Goal: Navigation & Orientation: Understand site structure

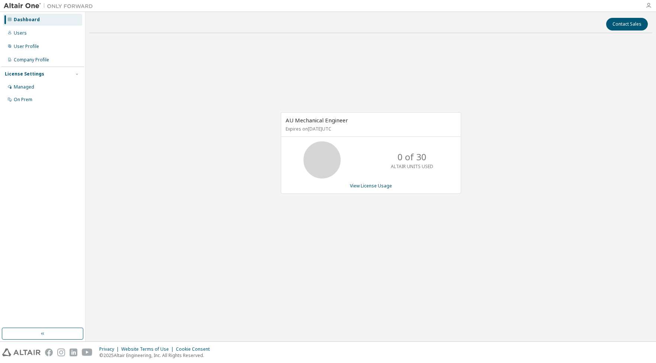
click at [650, 6] on icon "button" at bounding box center [649, 6] width 6 height 6
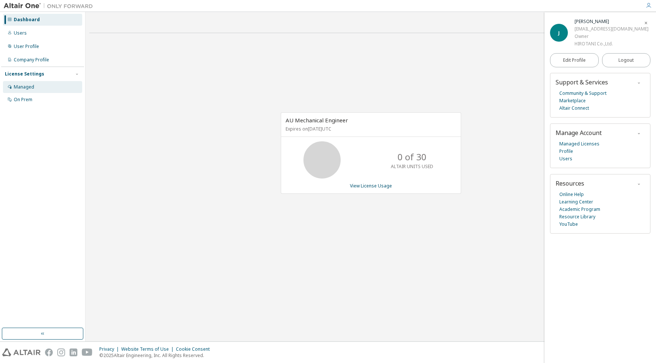
click at [37, 86] on div "Managed" at bounding box center [42, 87] width 79 height 12
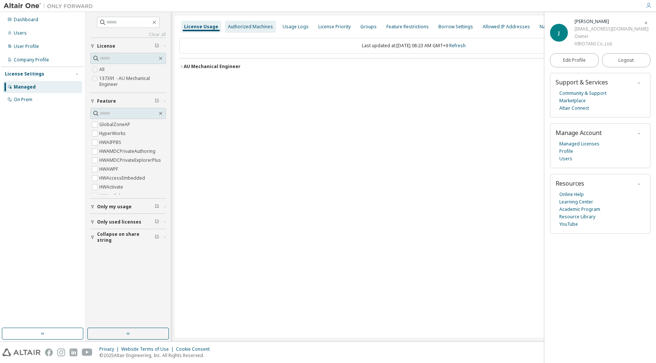
click at [268, 31] on div "Authorized Machines" at bounding box center [250, 27] width 51 height 12
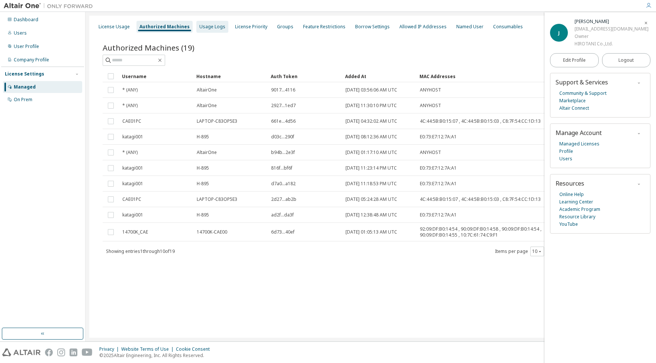
click at [214, 30] on div "Usage Logs" at bounding box center [212, 27] width 32 height 12
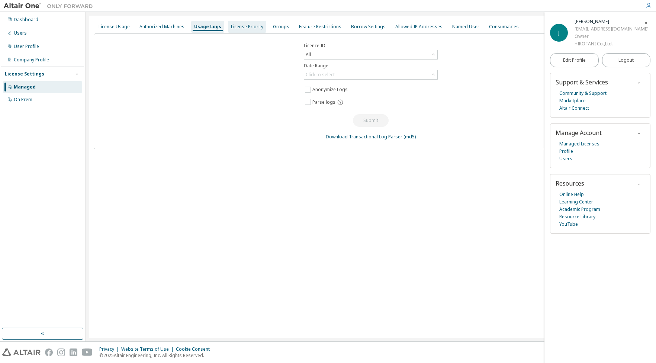
click at [240, 26] on div "License Priority" at bounding box center [247, 27] width 32 height 6
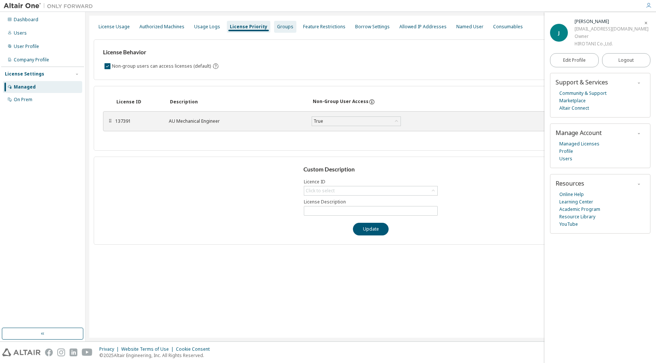
click at [280, 29] on div "Groups" at bounding box center [285, 27] width 16 height 6
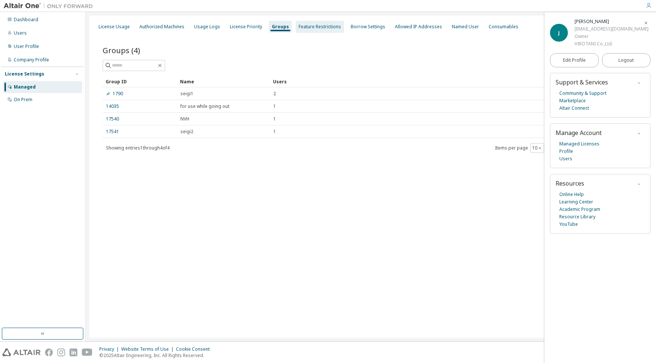
click at [303, 26] on div "Feature Restrictions" at bounding box center [320, 27] width 42 height 6
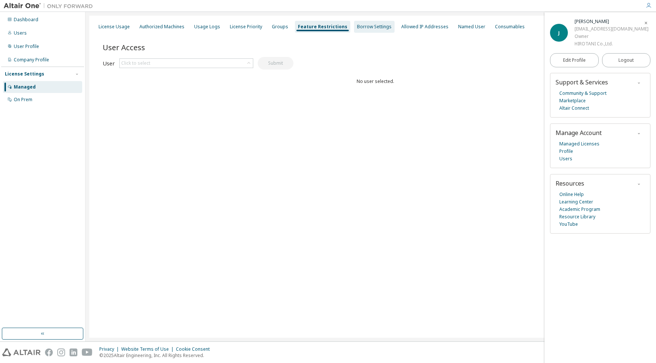
click at [357, 26] on div "Borrow Settings" at bounding box center [374, 27] width 35 height 6
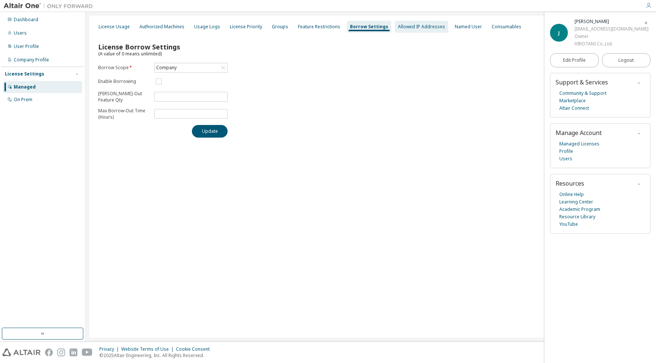
click at [398, 26] on div "Allowed IP Addresses" at bounding box center [421, 27] width 47 height 6
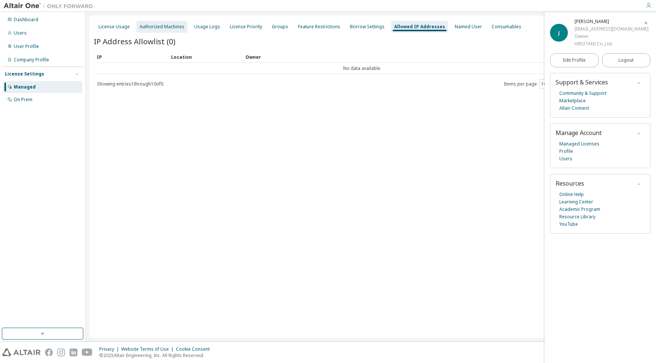
click at [175, 28] on div "Authorized Machines" at bounding box center [162, 27] width 45 height 6
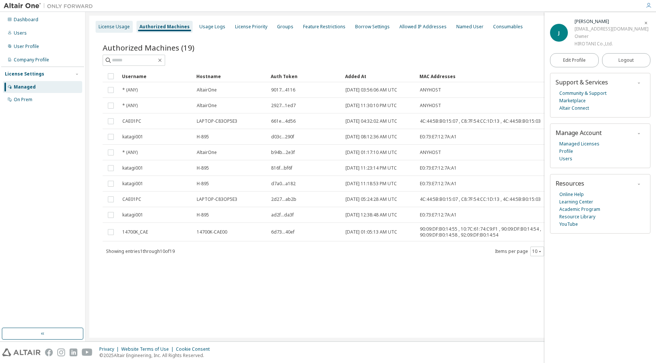
click at [122, 26] on div "License Usage" at bounding box center [114, 27] width 31 height 6
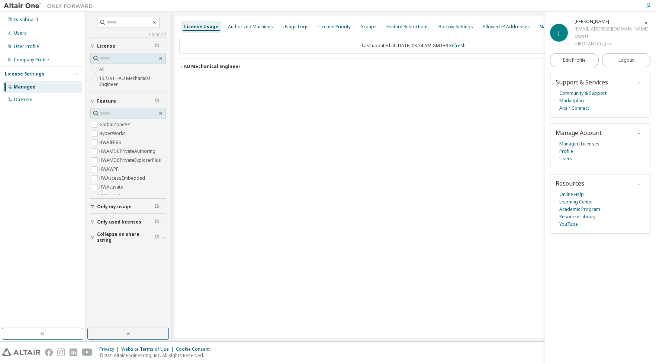
click at [92, 208] on icon "button" at bounding box center [92, 207] width 4 height 4
click at [92, 206] on icon "button" at bounding box center [92, 207] width 4 height 4
click at [92, 221] on icon "button" at bounding box center [92, 222] width 4 height 4
click at [92, 237] on icon "button" at bounding box center [92, 237] width 4 height 4
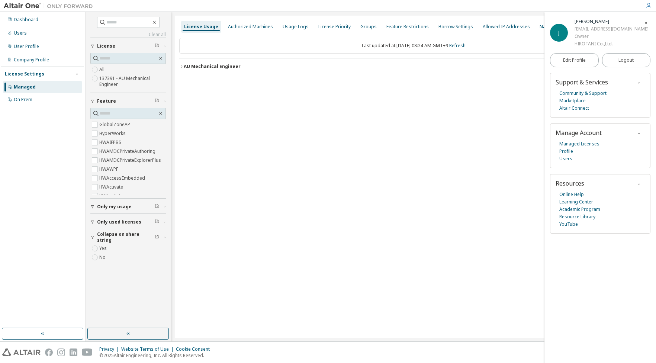
click at [92, 237] on icon "button" at bounding box center [92, 237] width 3 height 3
